Goal: Information Seeking & Learning: Learn about a topic

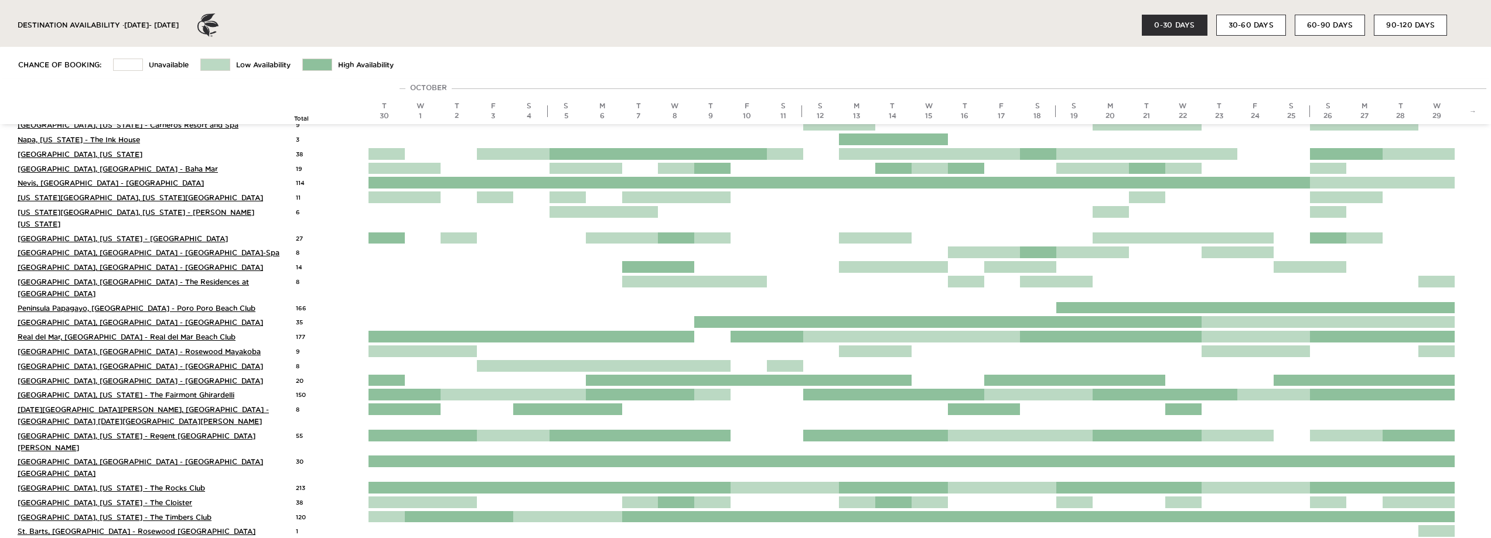
scroll to position [787, 0]
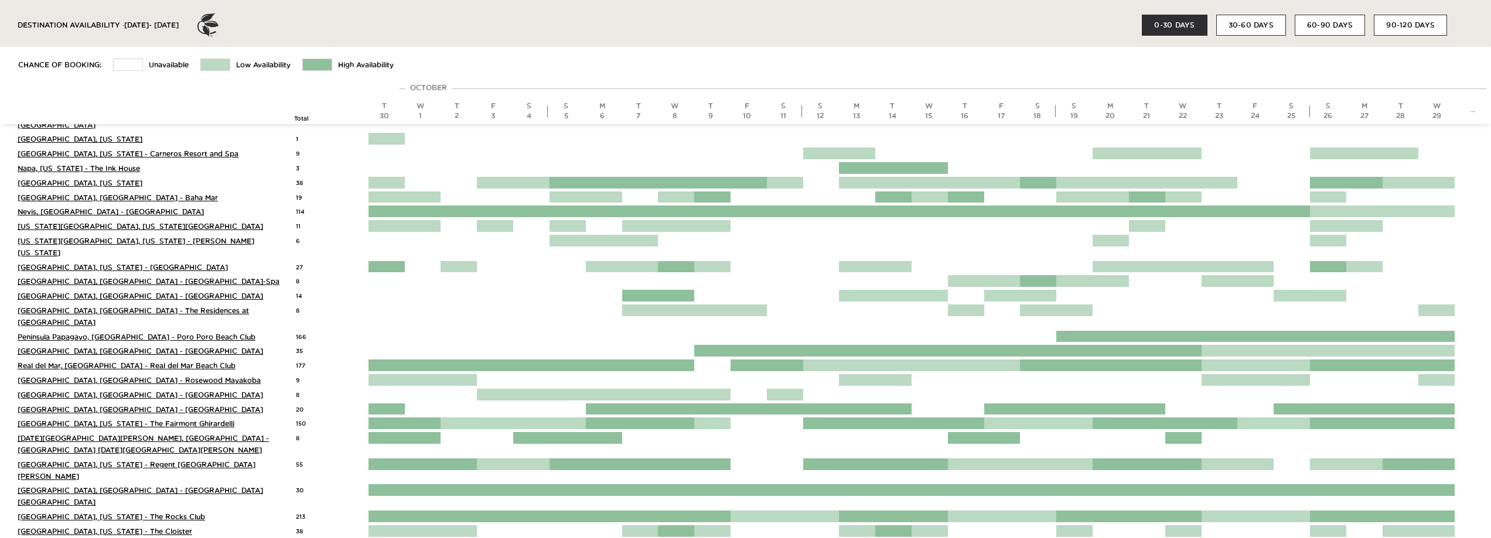
click at [80, 487] on link "Sao Paulo, Brazil - Rosewood Sao Paulo" at bounding box center [140, 496] width 245 height 19
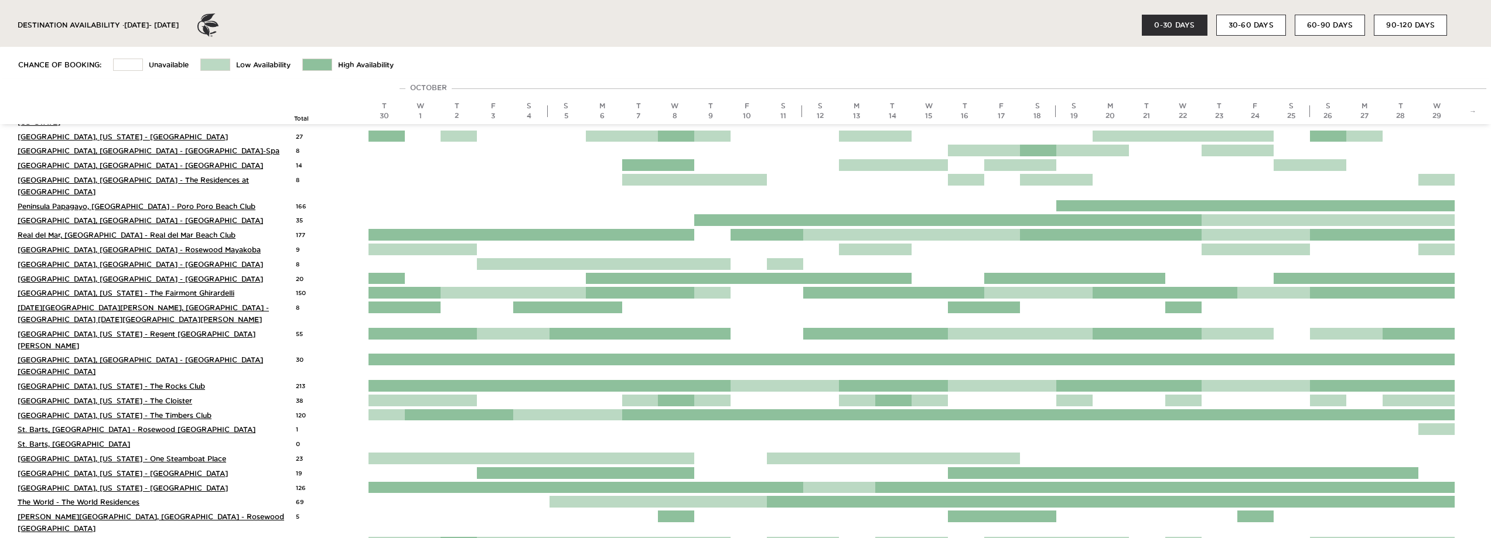
scroll to position [938, 0]
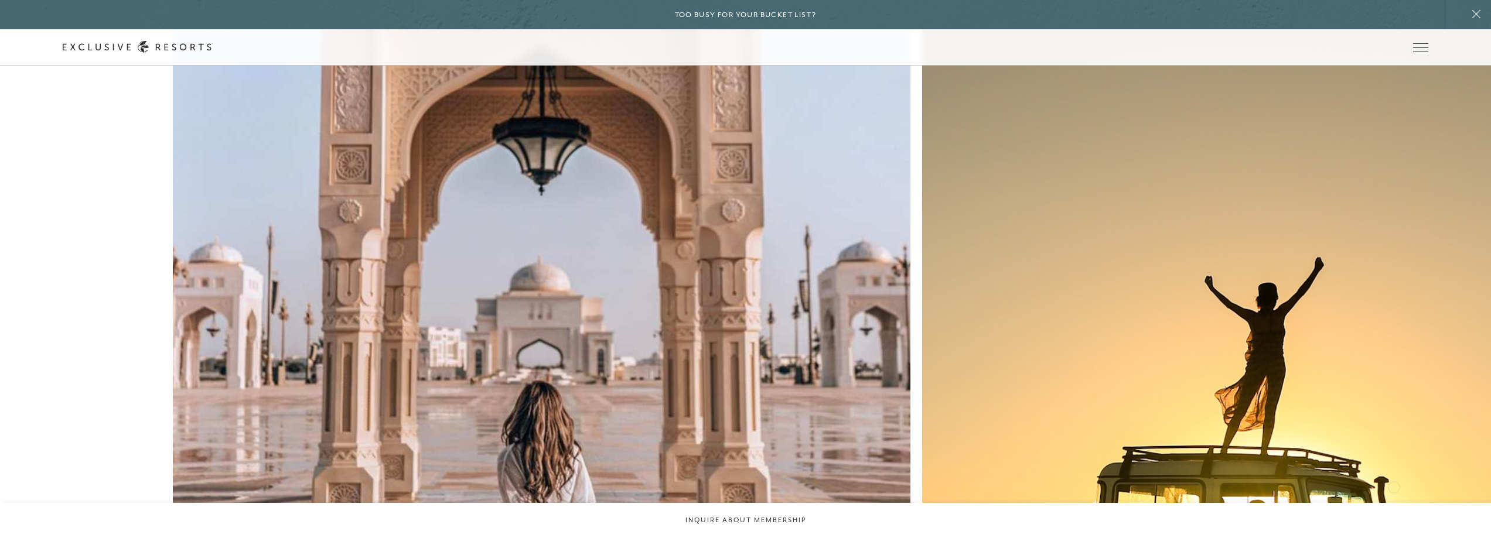
scroll to position [5497, 0]
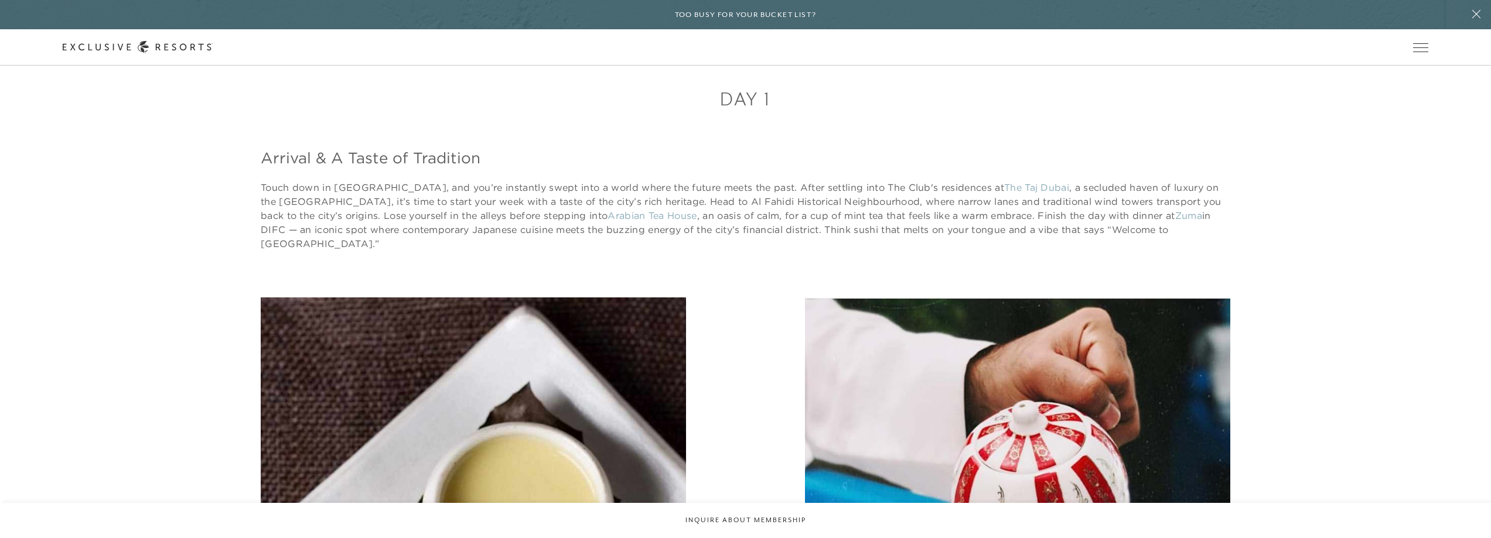
scroll to position [1394, 0]
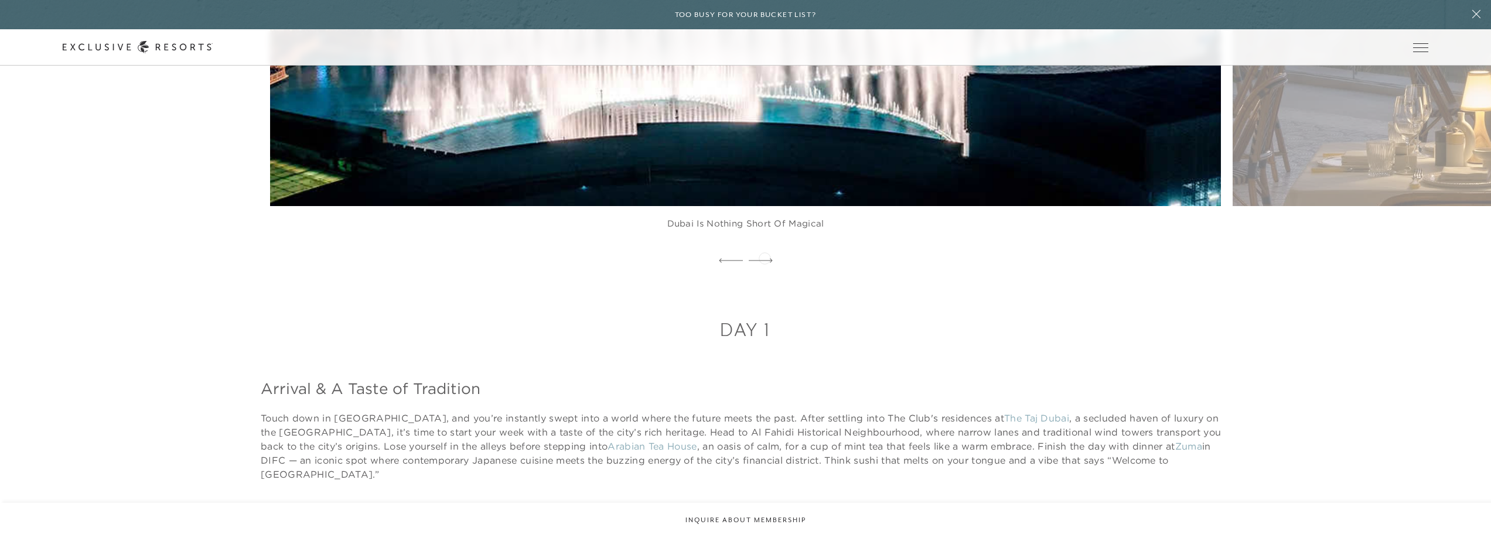
click at [764, 257] on div at bounding box center [761, 261] width 24 height 18
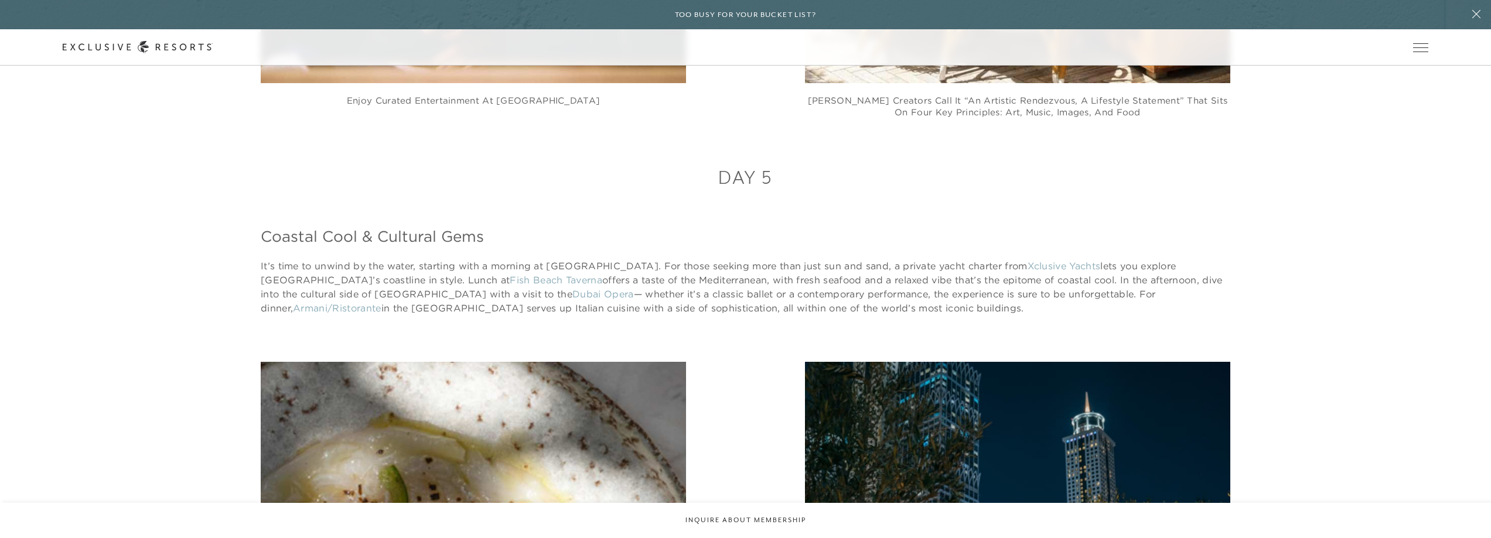
scroll to position [0, 0]
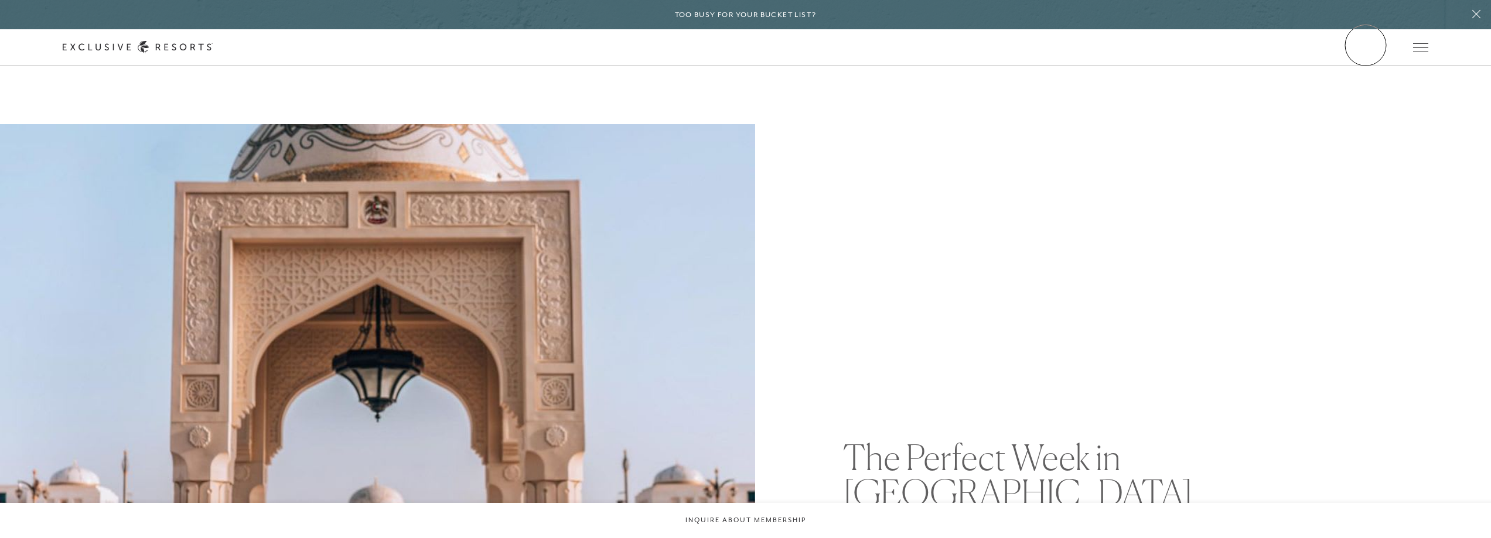
click at [0, 0] on link "Member Login" at bounding box center [0, 0] width 0 height 0
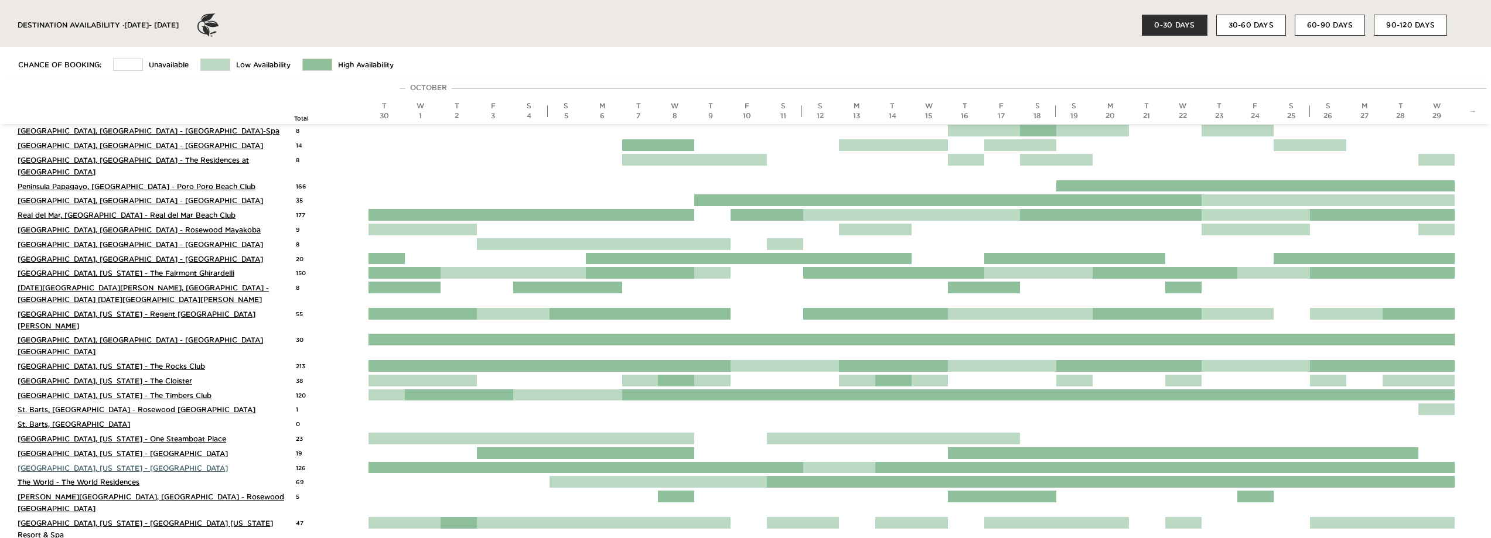
scroll to position [938, 0]
click at [1405, 27] on button "90-120 DAYS" at bounding box center [1410, 25] width 73 height 21
